Goal: Obtain resource: Obtain resource

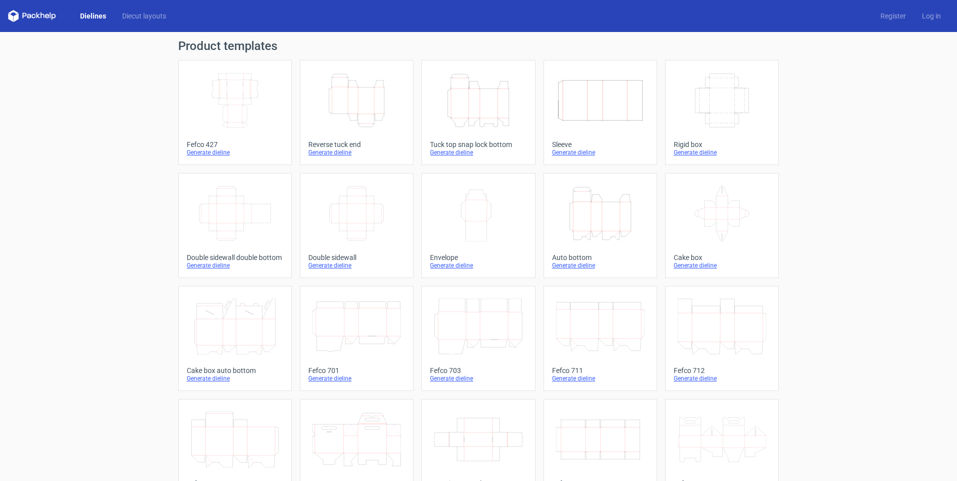
click at [236, 91] on icon "Width Depth Height" at bounding box center [235, 101] width 89 height 56
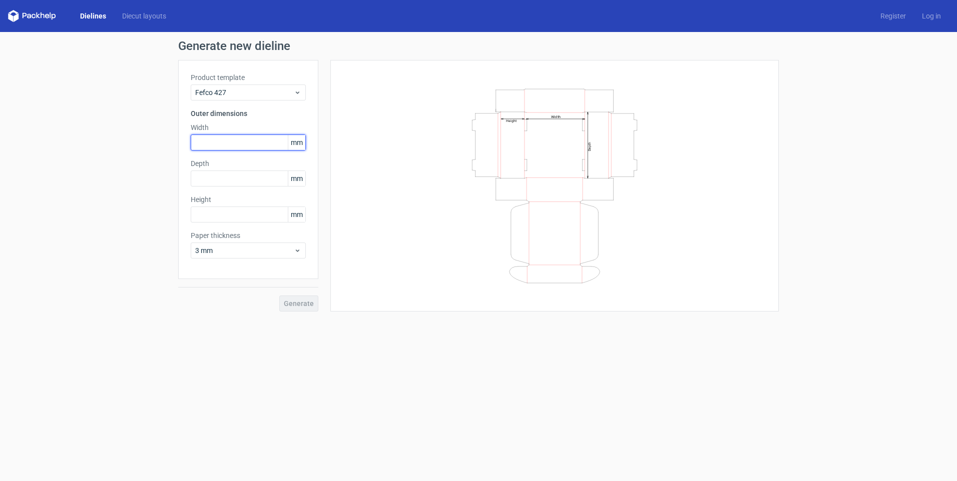
click at [232, 143] on input "text" at bounding box center [248, 143] width 115 height 16
type input "148"
click at [225, 180] on input "text" at bounding box center [248, 179] width 115 height 16
type input "130"
click at [212, 214] on input "text" at bounding box center [248, 215] width 115 height 16
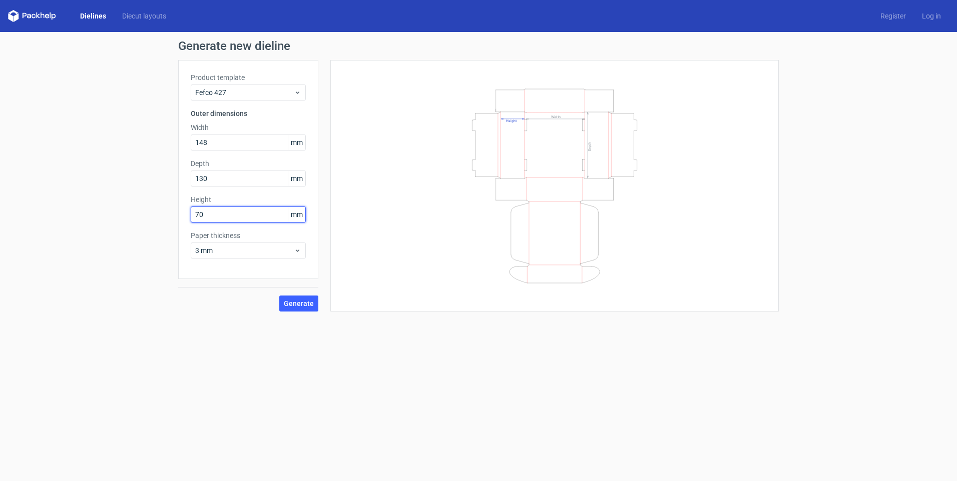
type input "70"
click at [307, 300] on span "Generate" at bounding box center [299, 303] width 30 height 7
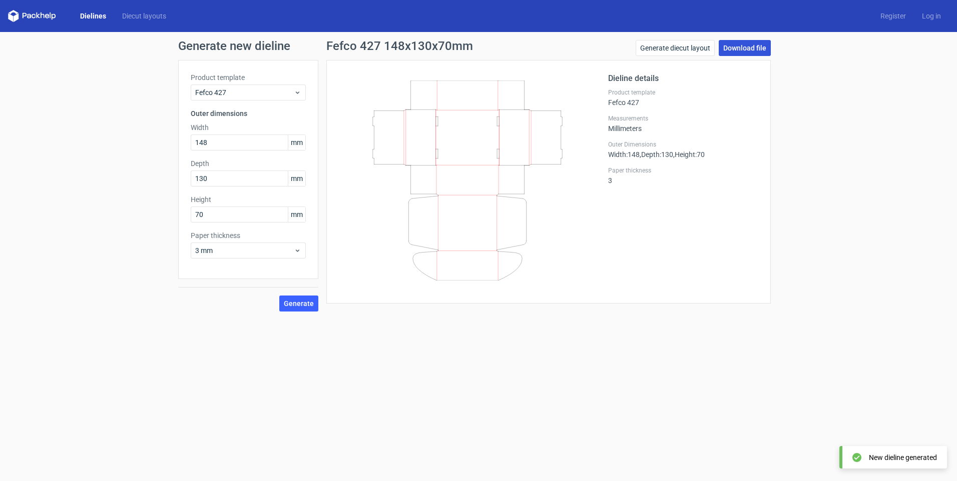
click at [740, 46] on link "Download file" at bounding box center [745, 48] width 52 height 16
